Goal: Obtain resource: Obtain resource

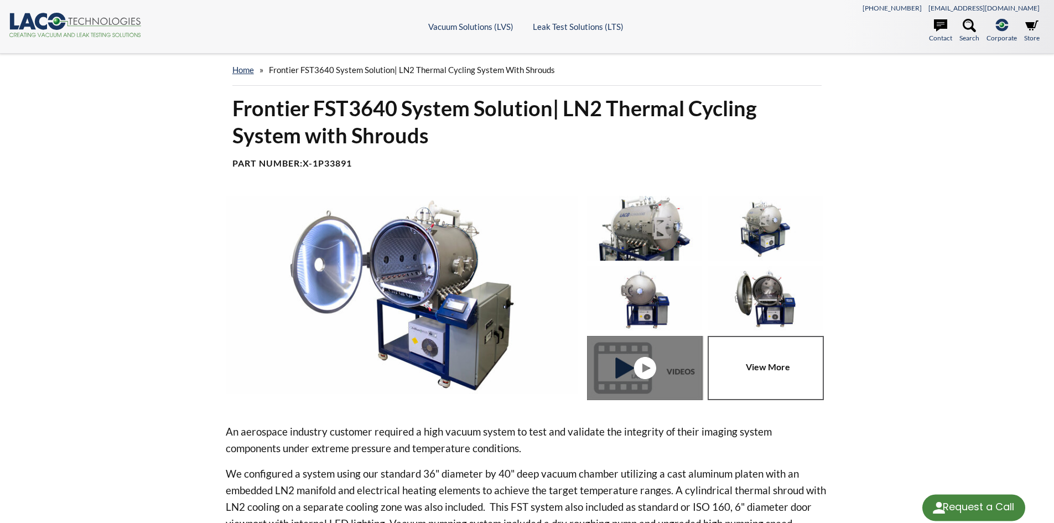
select select "Language Translate Widget"
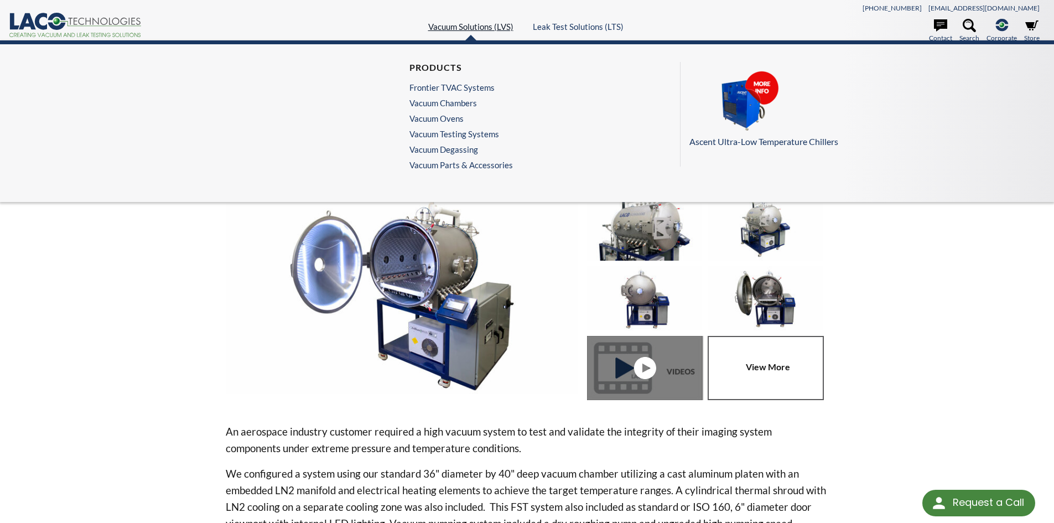
click at [463, 24] on link "Vacuum Solutions (LVS)" at bounding box center [470, 27] width 85 height 10
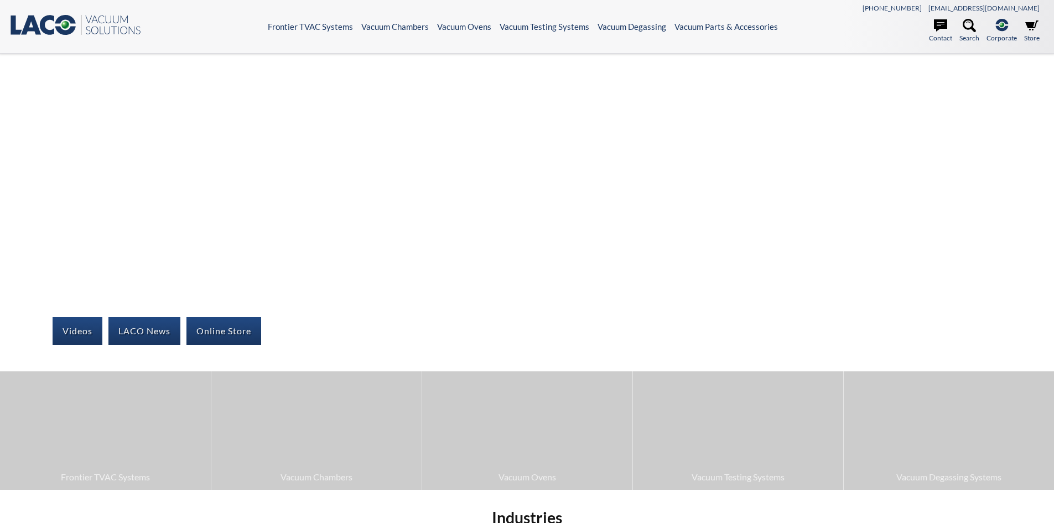
select select "Language Translate Widget"
click at [1035, 30] on icon at bounding box center [1031, 25] width 13 height 13
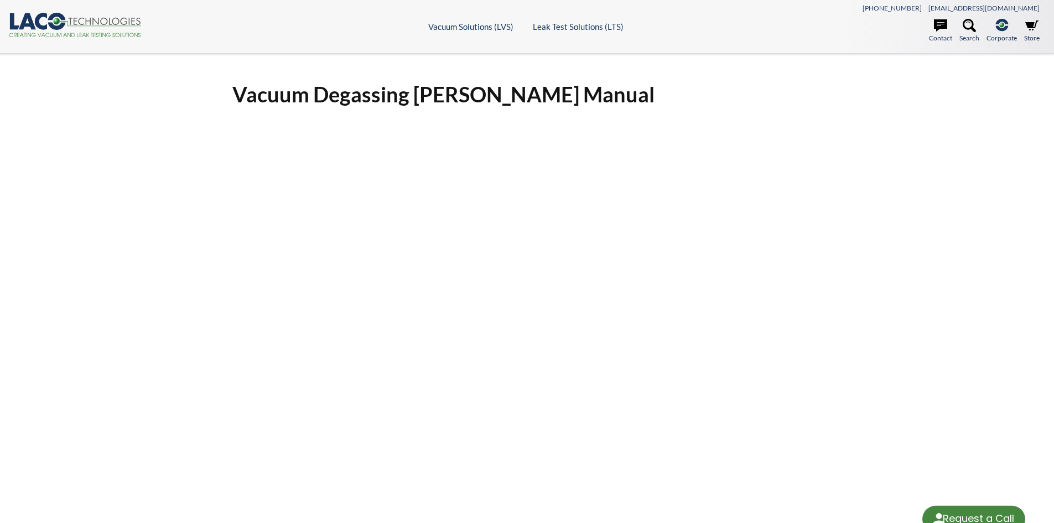
select select "Language Translate Widget"
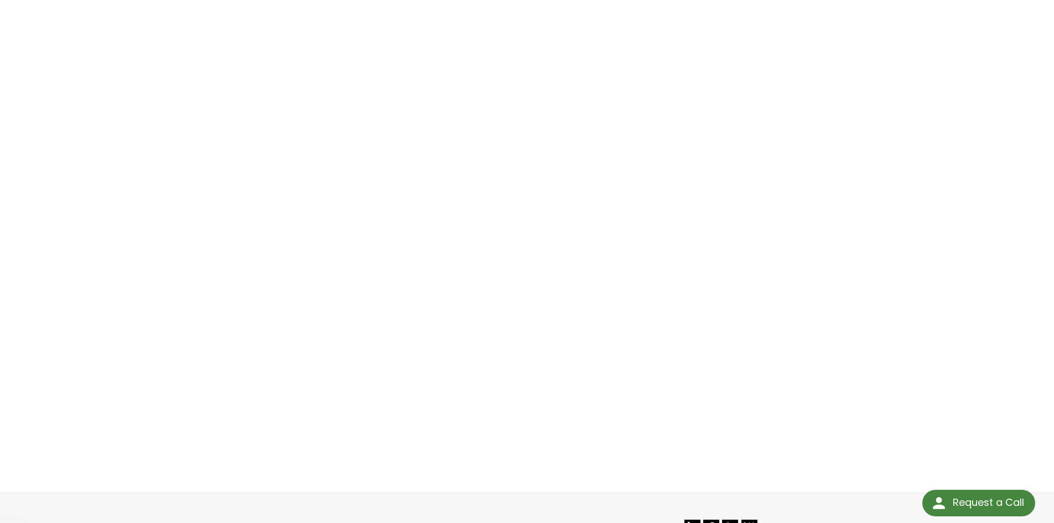
scroll to position [111, 0]
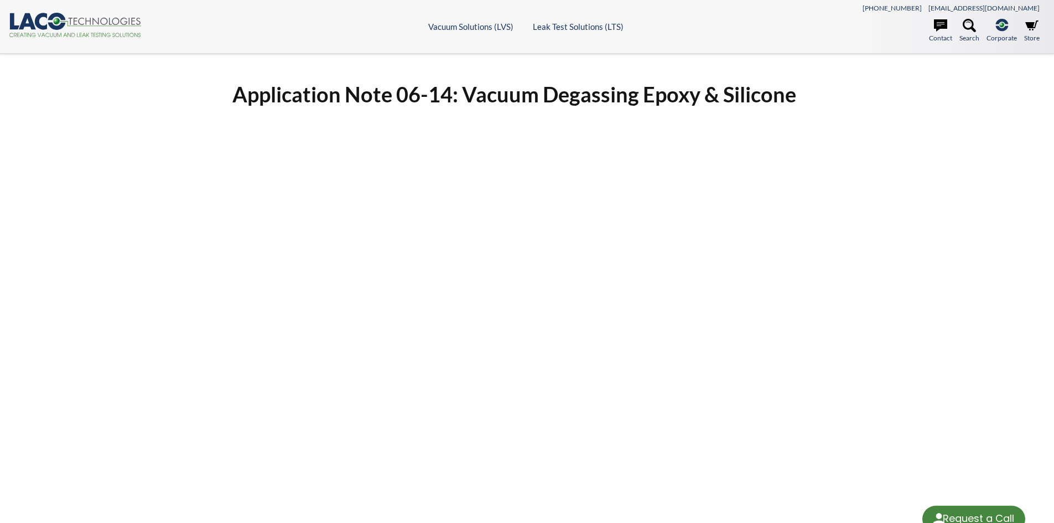
select select "Language Translate Widget"
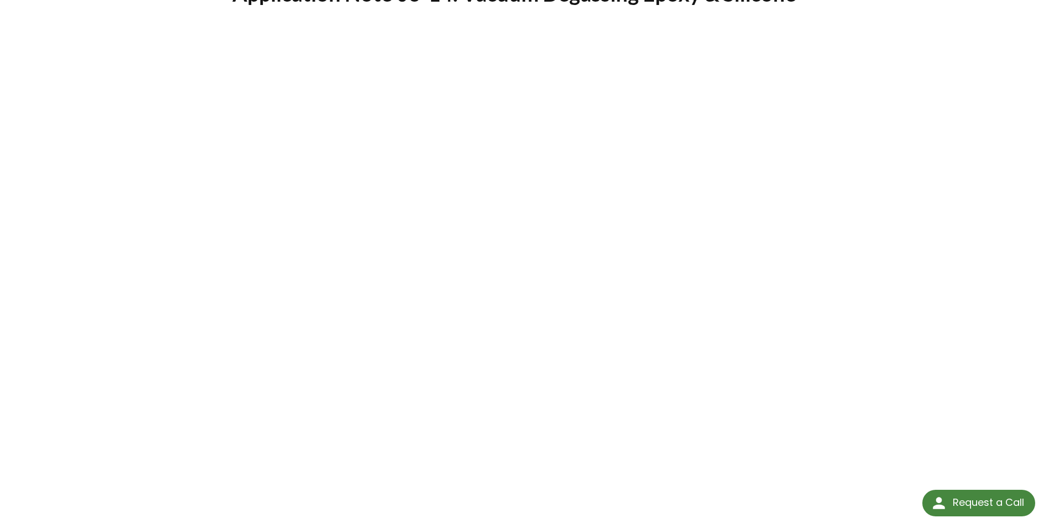
scroll to position [111, 0]
